Goal: Navigation & Orientation: Find specific page/section

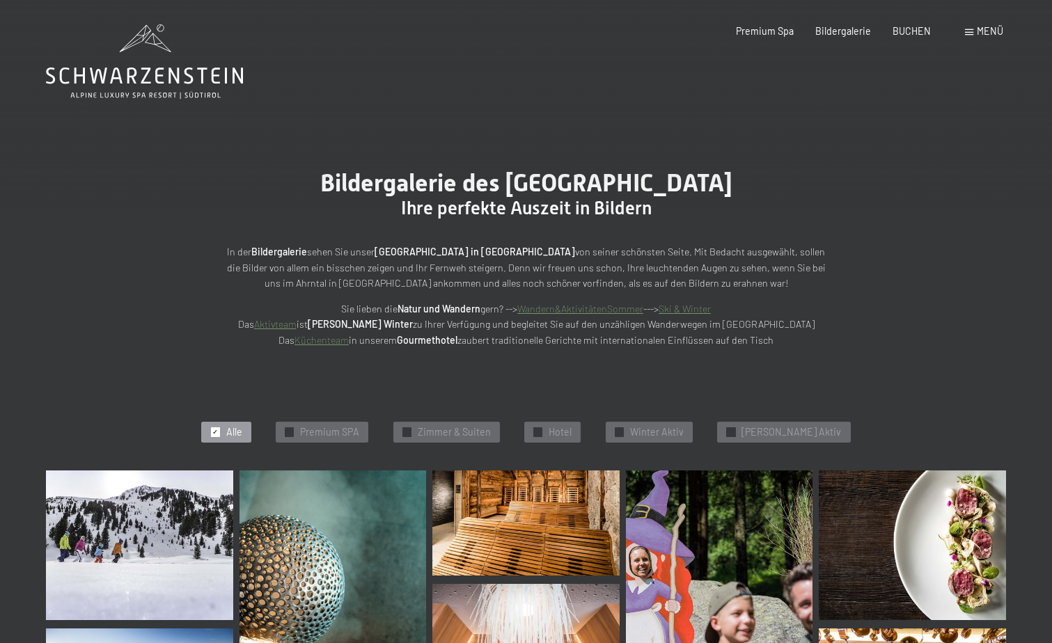
click at [993, 27] on span "Menü" at bounding box center [990, 31] width 26 height 12
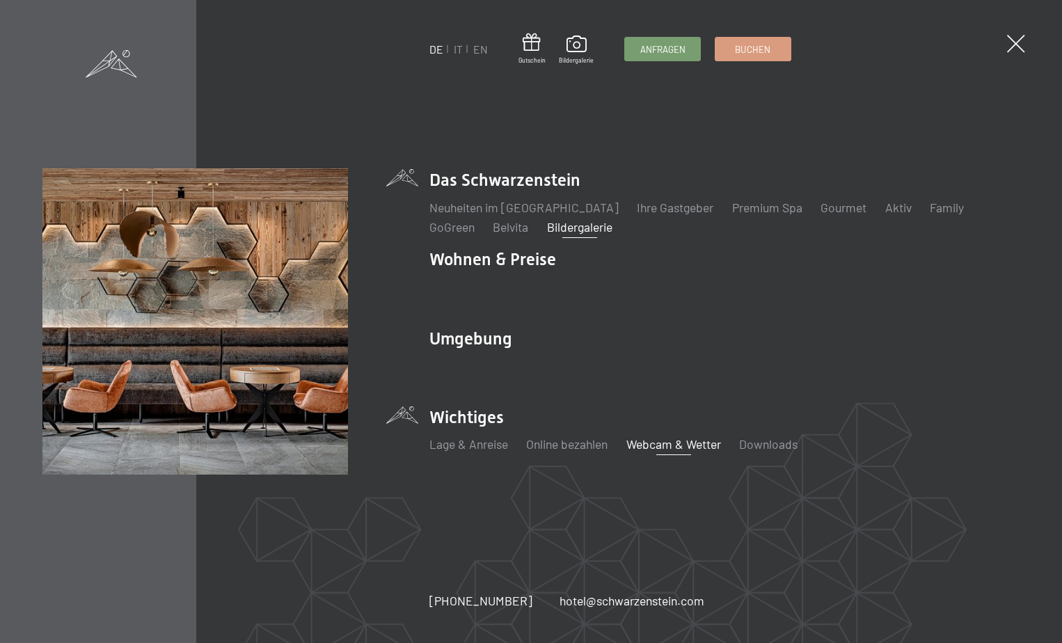
click at [692, 443] on link "Webcam & Wetter" at bounding box center [673, 443] width 95 height 15
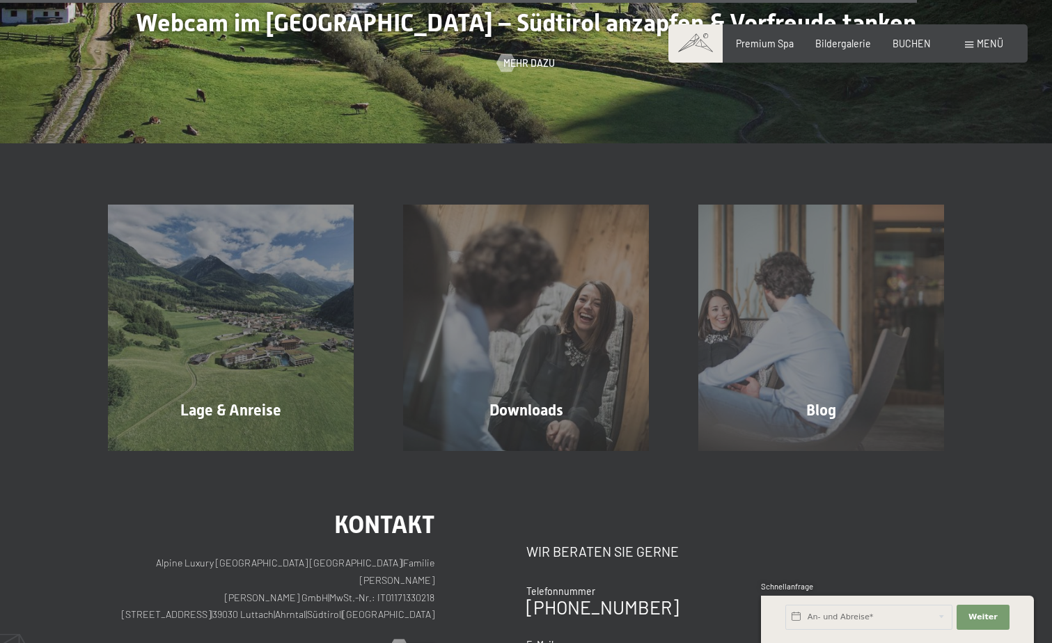
scroll to position [3898, 0]
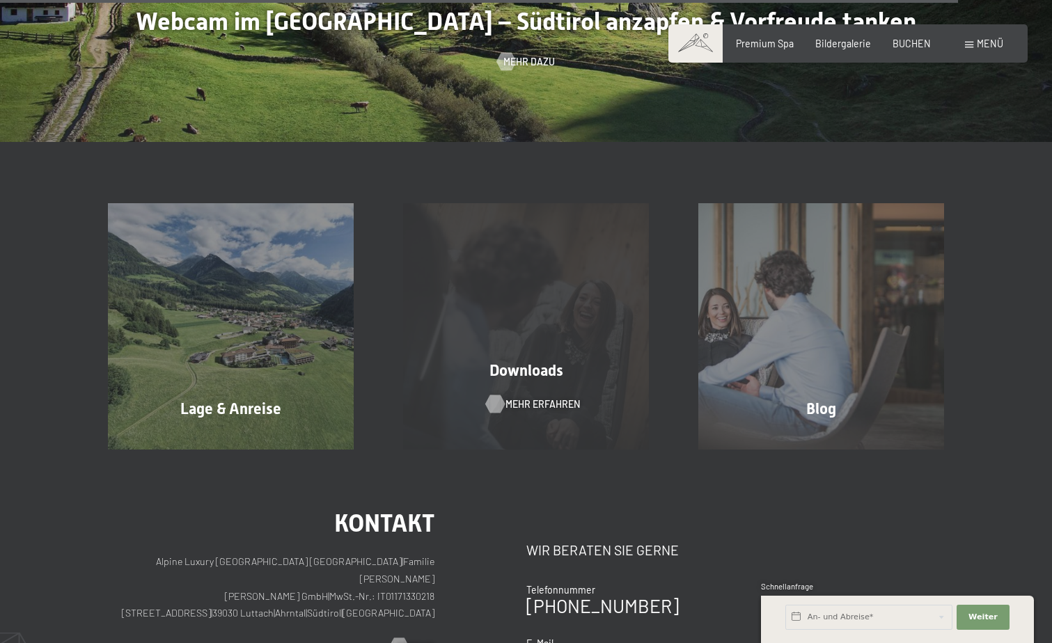
click at [542, 403] on span "Mehr erfahren" at bounding box center [542, 404] width 74 height 14
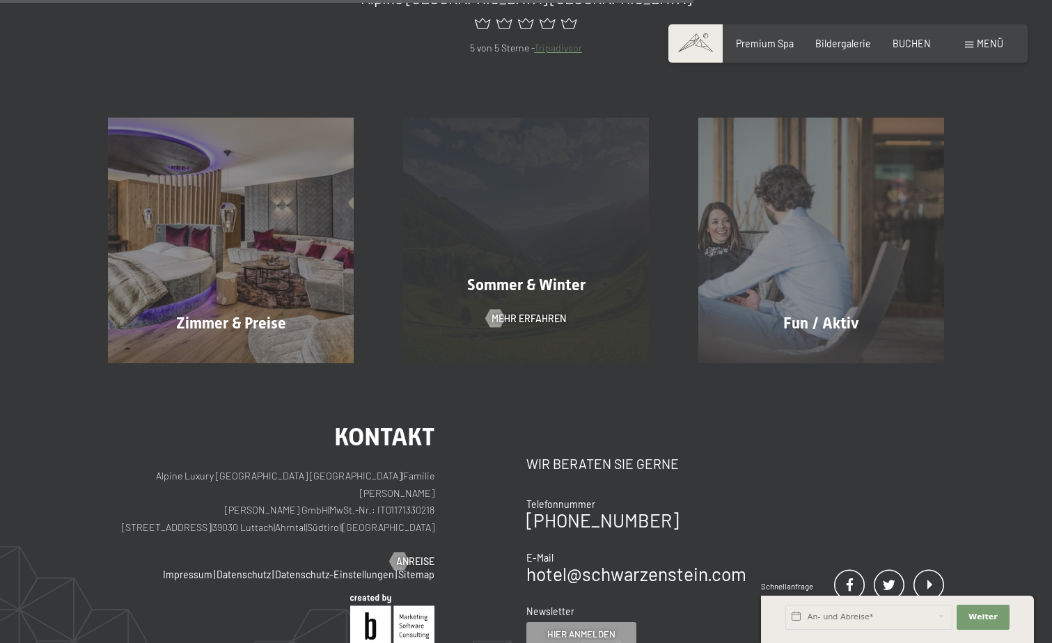
scroll to position [905, 0]
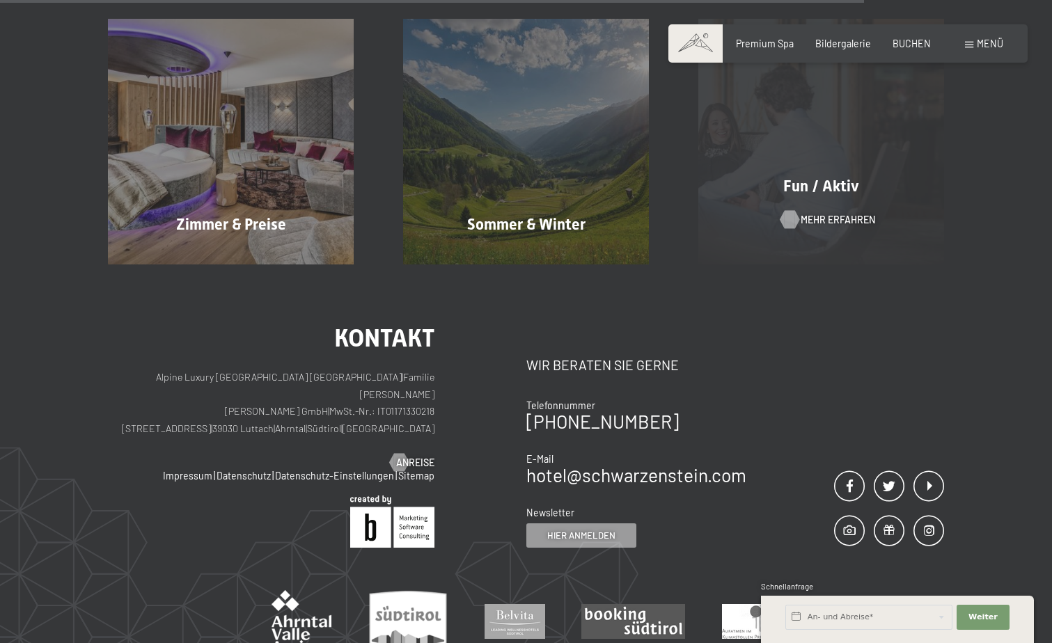
click at [830, 214] on span "Mehr erfahren" at bounding box center [837, 220] width 74 height 14
